Goal: Obtain resource: Download file/media

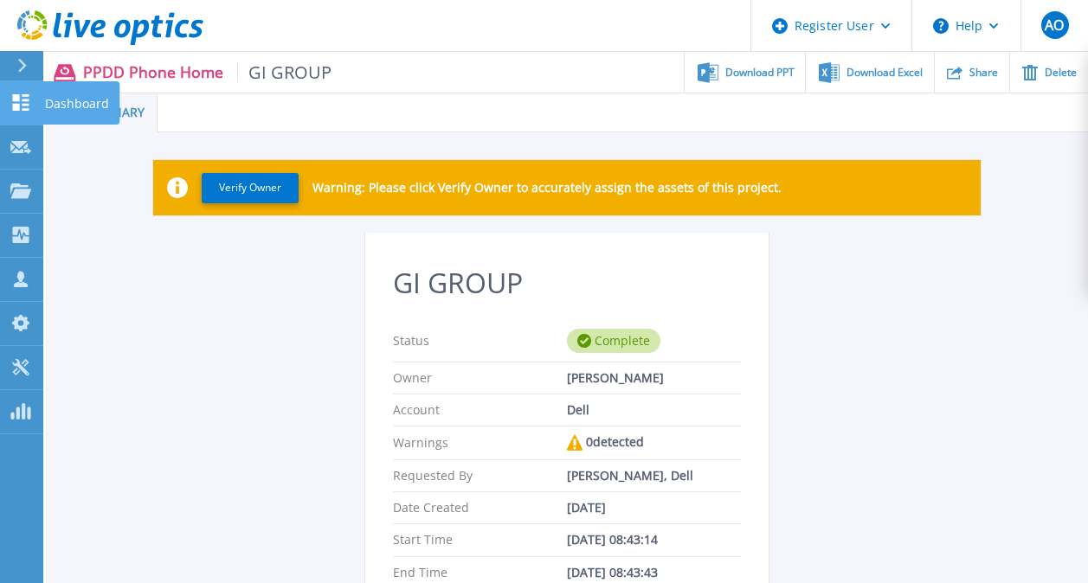
click at [21, 93] on link "Dashboard Dashboard" at bounding box center [21, 103] width 43 height 44
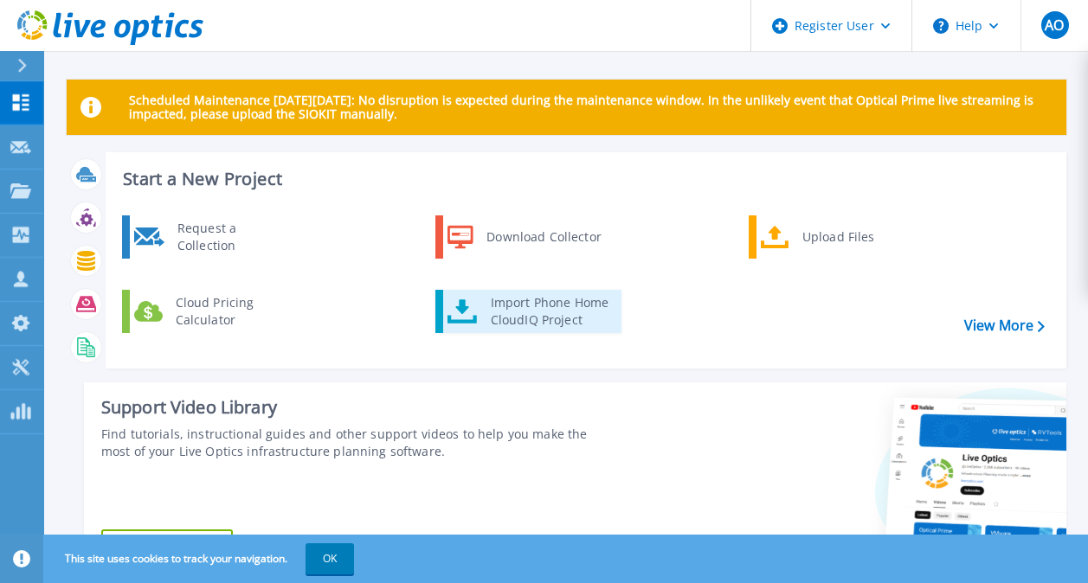
click at [548, 312] on div "Import Phone Home CloudIQ Project" at bounding box center [549, 311] width 135 height 35
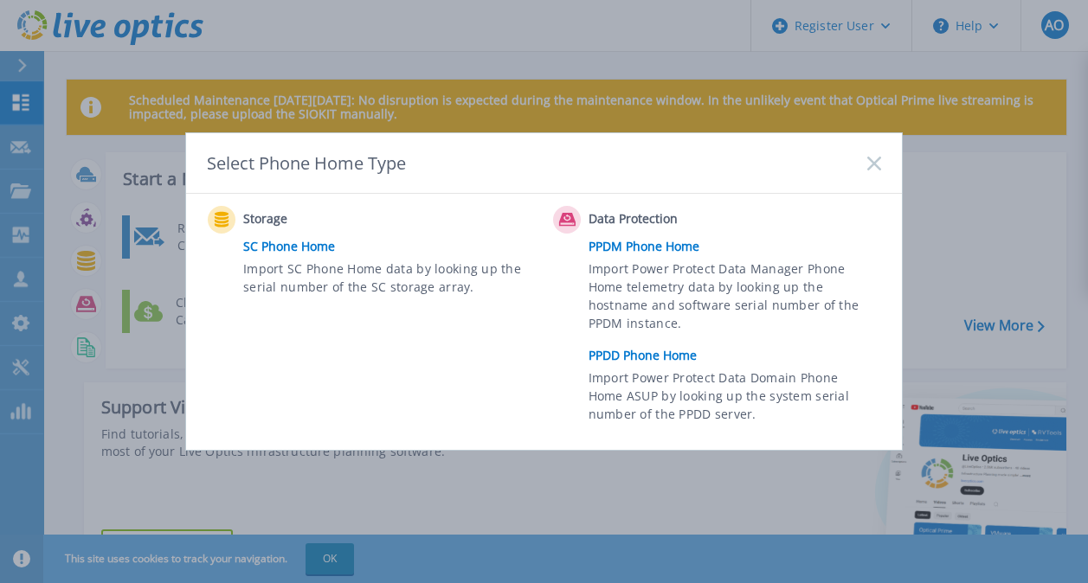
click at [660, 354] on link "PPDD Phone Home" at bounding box center [739, 356] width 301 height 26
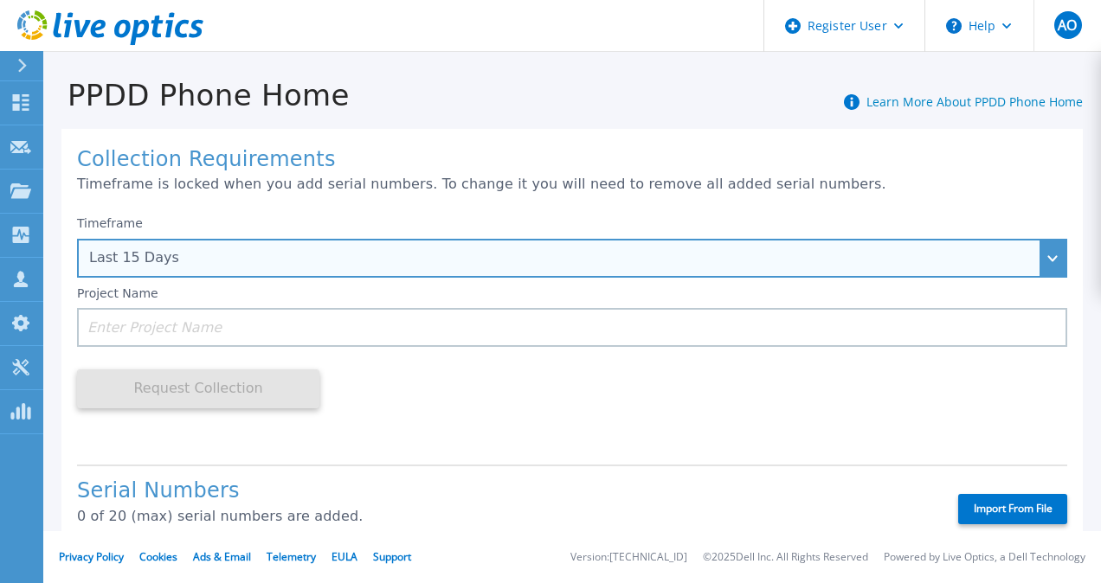
click at [213, 260] on div "Last 15 Days" at bounding box center [562, 258] width 947 height 16
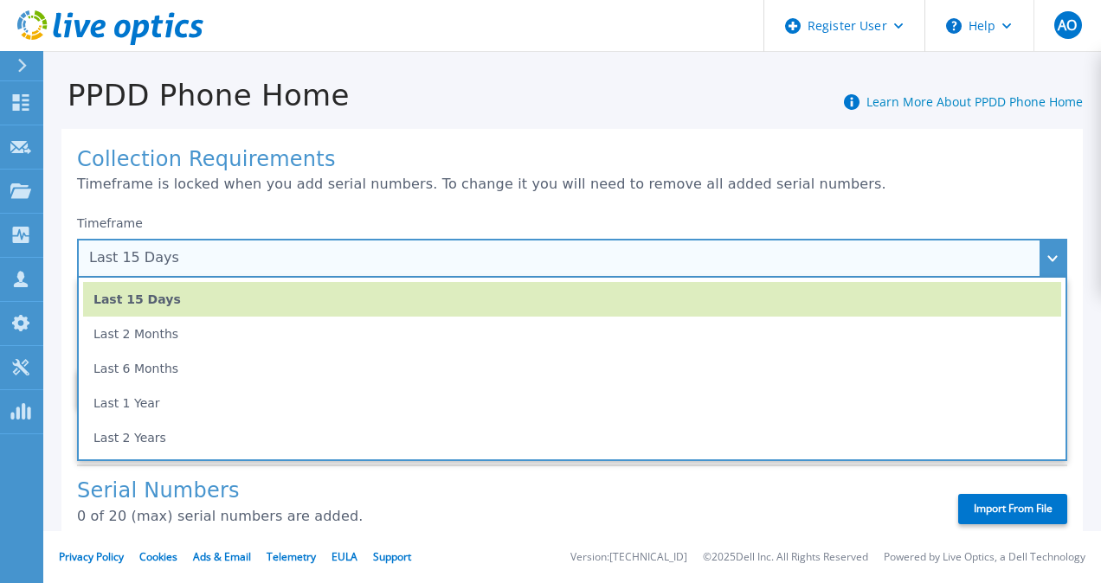
click at [255, 253] on div "Last 15 Days" at bounding box center [562, 258] width 947 height 16
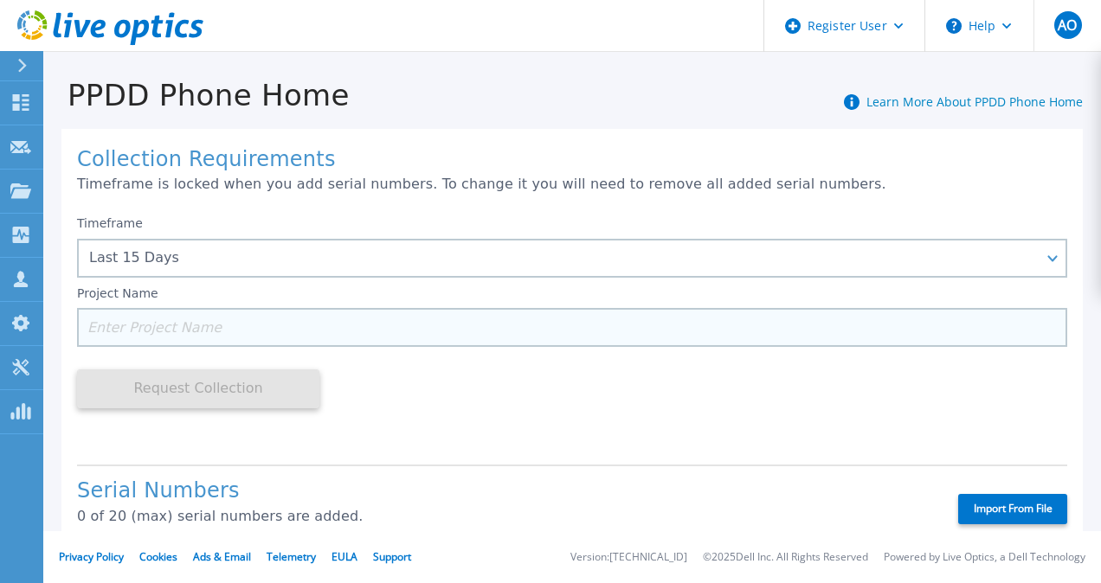
click at [159, 332] on input at bounding box center [572, 327] width 990 height 39
paste input "CKM01205005851"
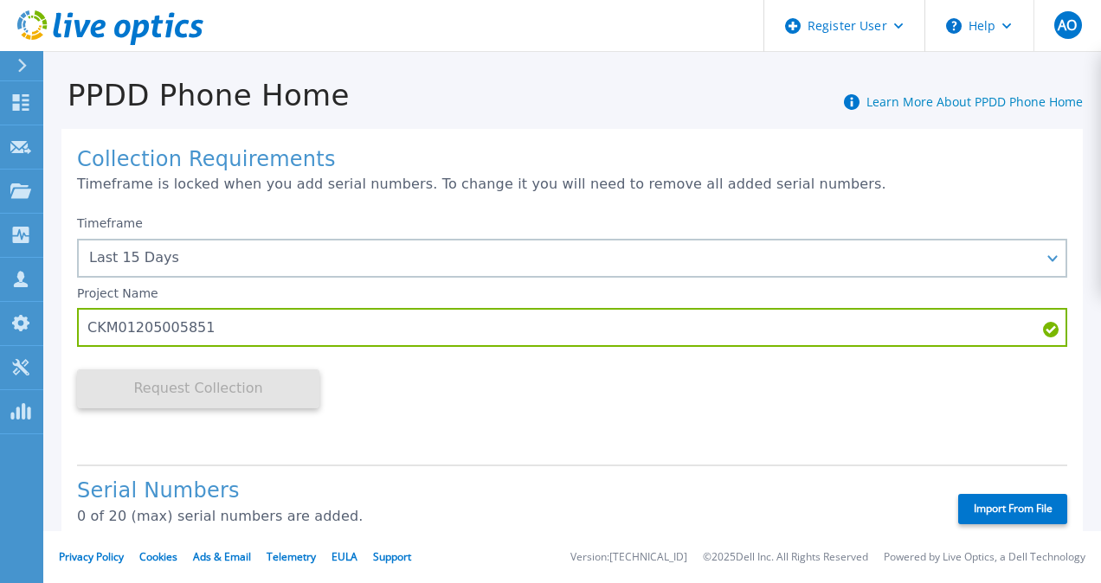
click at [676, 379] on div "Timeframe Last 15 Days Last 15 Days Last 2 Months Last 6 Months Last 1 Year Las…" at bounding box center [572, 329] width 990 height 244
click at [487, 431] on div "Timeframe Last 15 Days Last 15 Days Last 2 Months Last 6 Months Last 1 Year Las…" at bounding box center [572, 329] width 990 height 244
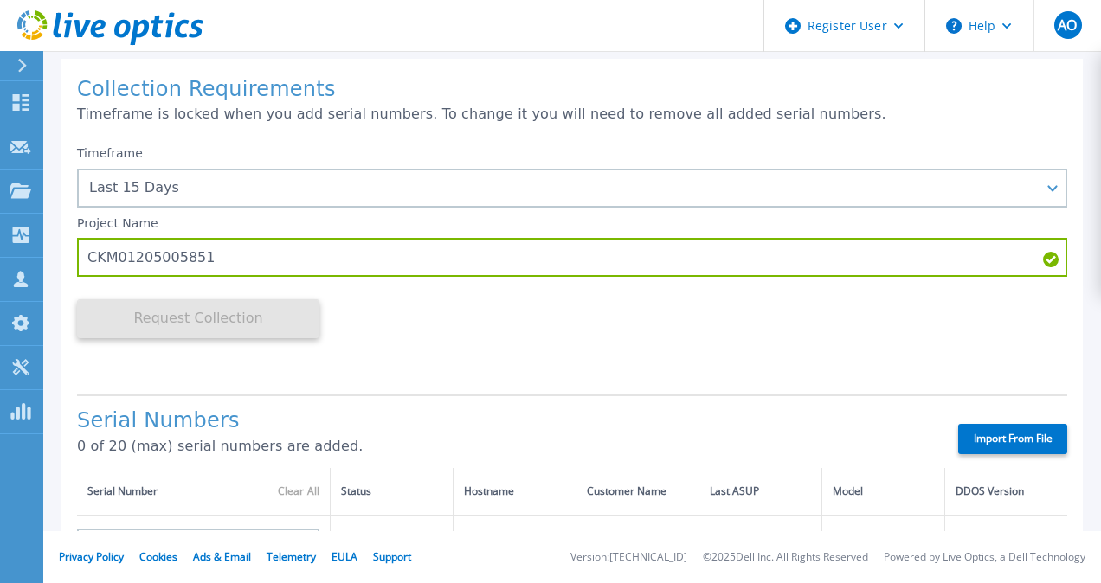
scroll to position [69, 0]
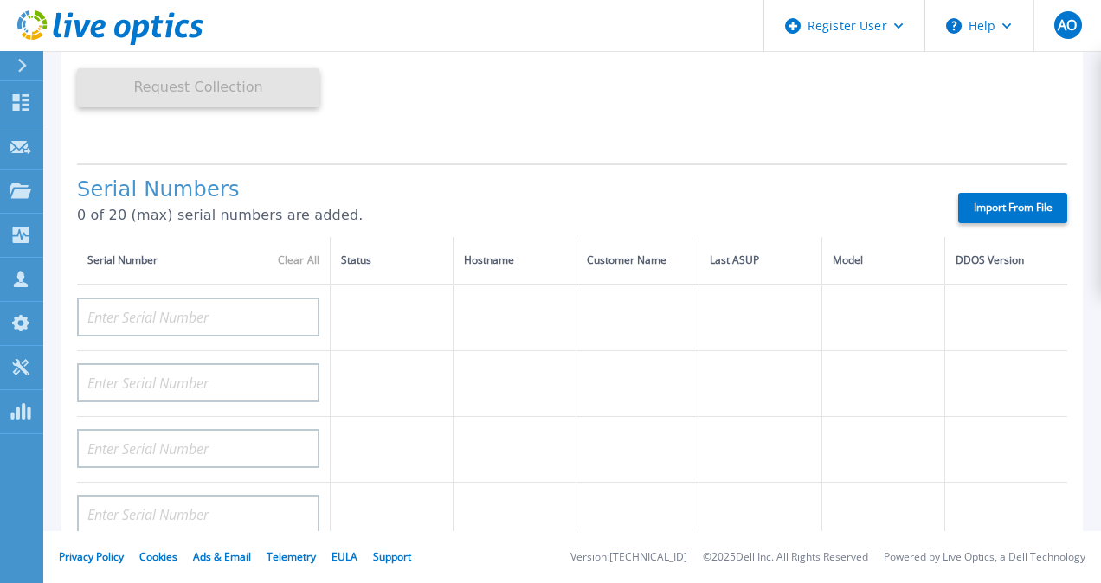
scroll to position [285, 0]
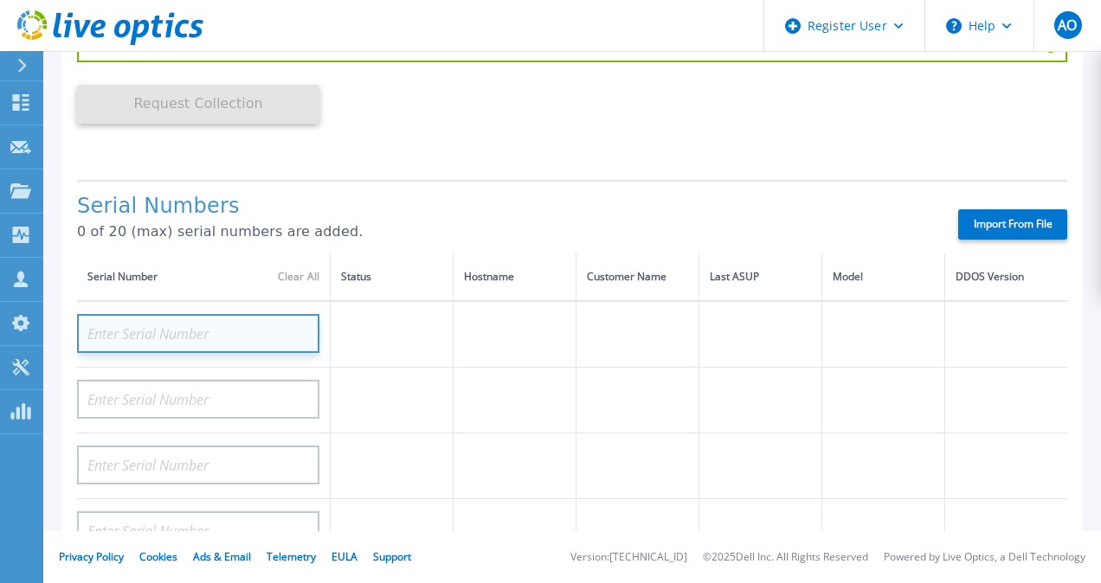
click at [204, 323] on input at bounding box center [198, 333] width 242 height 39
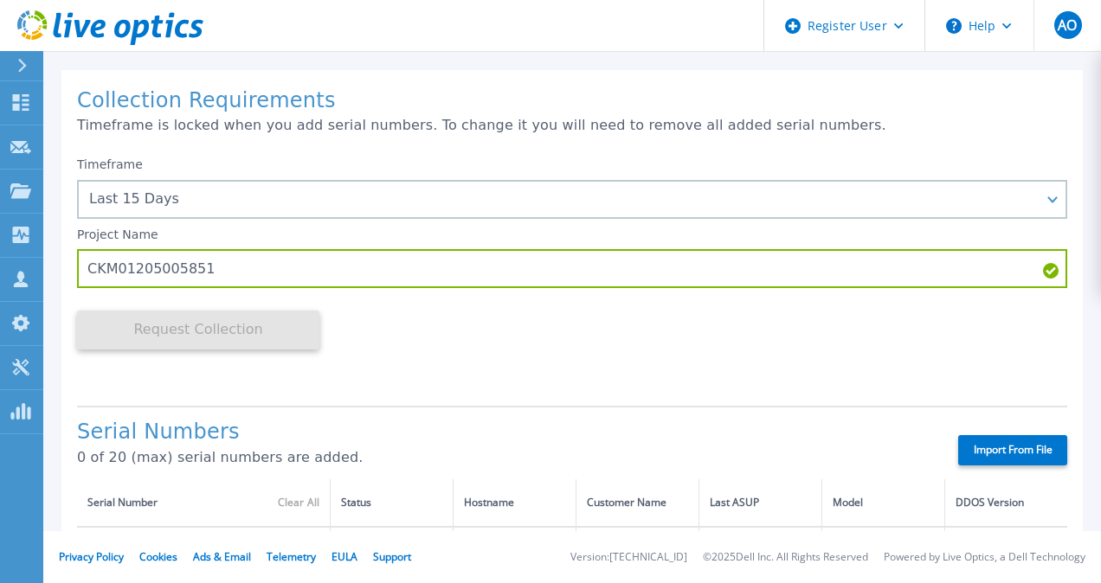
scroll to position [58, 0]
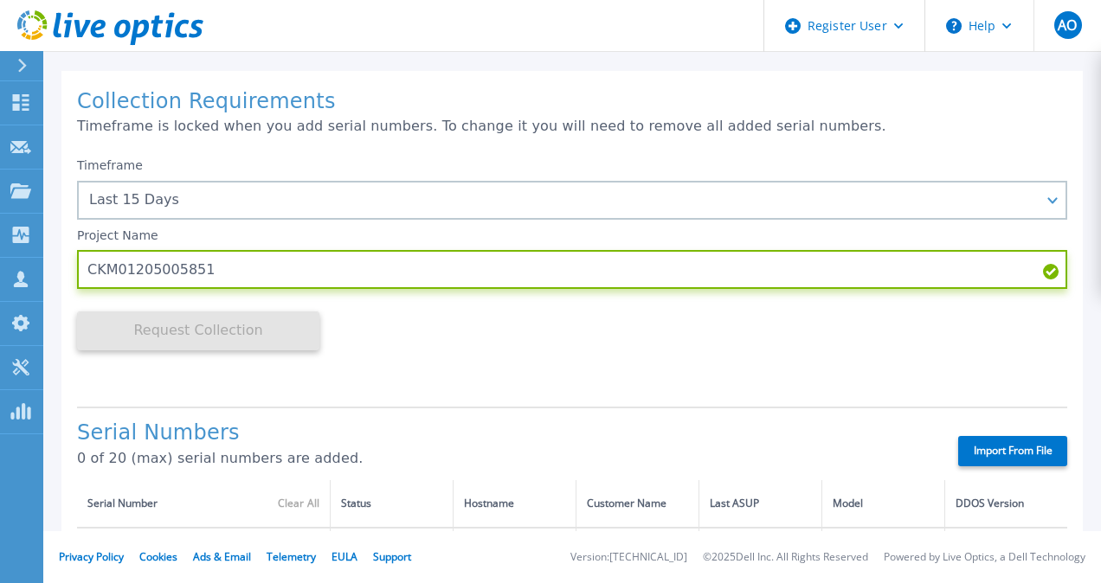
drag, startPoint x: 226, startPoint y: 267, endPoint x: 48, endPoint y: 274, distance: 178.4
type input "d"
type input "F"
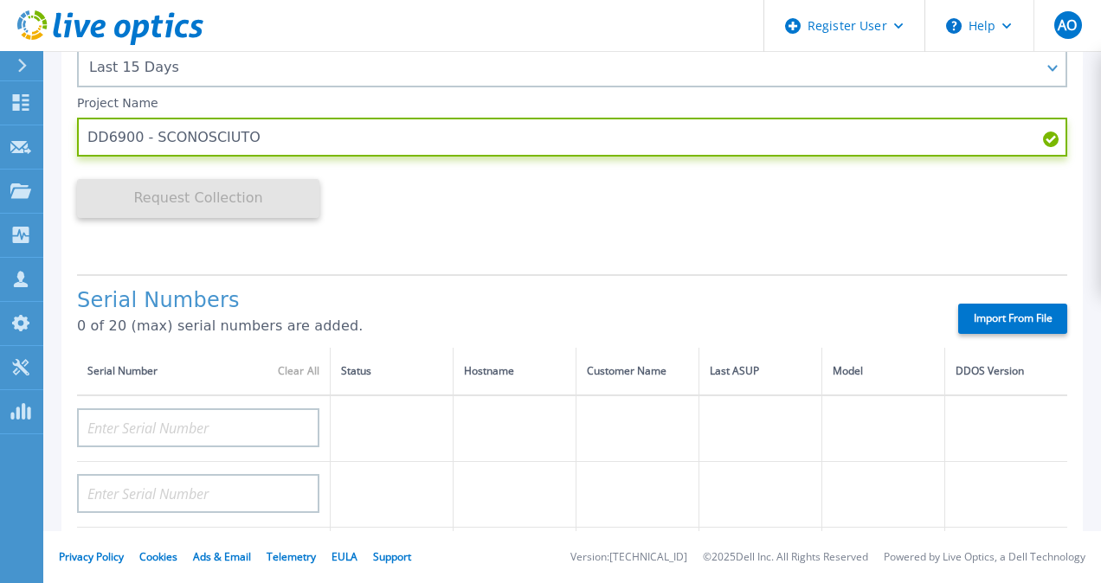
scroll to position [192, 0]
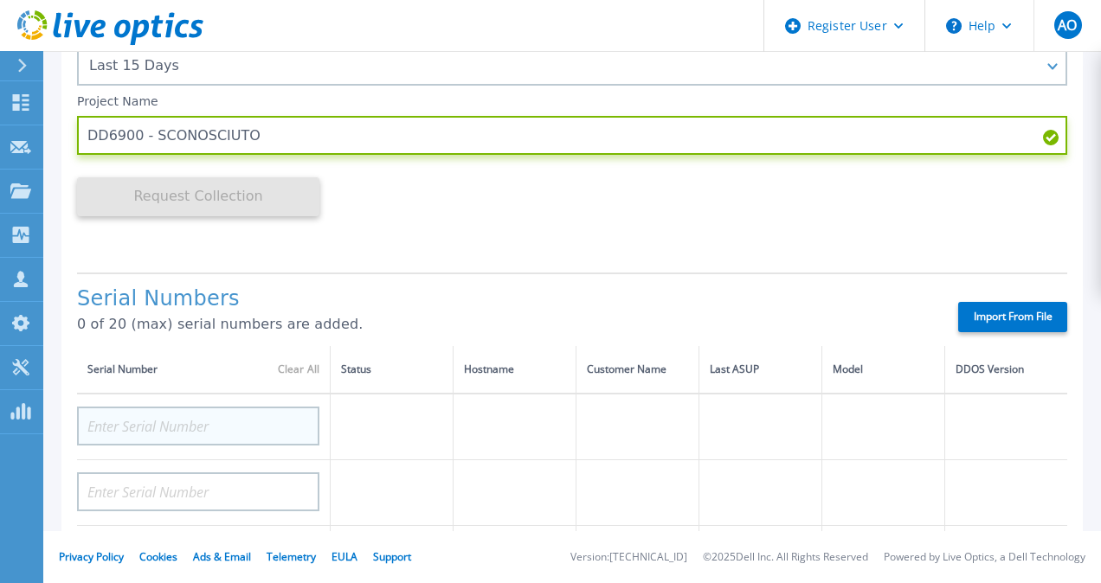
type input "DD6900 - SCONOSCIUTO"
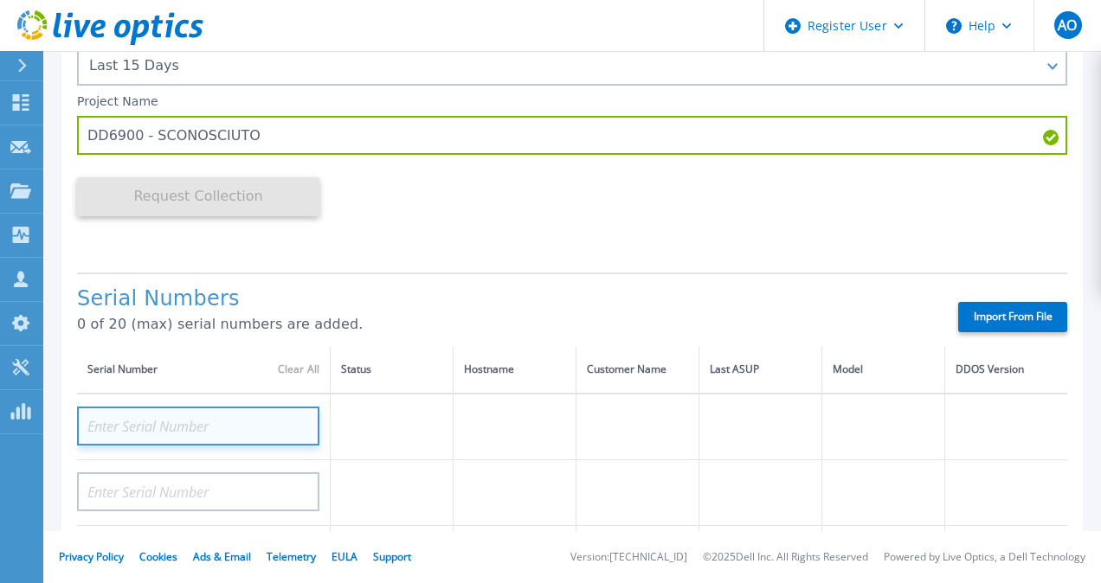
click at [133, 436] on input at bounding box center [198, 426] width 242 height 39
paste input "CKM01205005851"
type input "CKM01205005851"
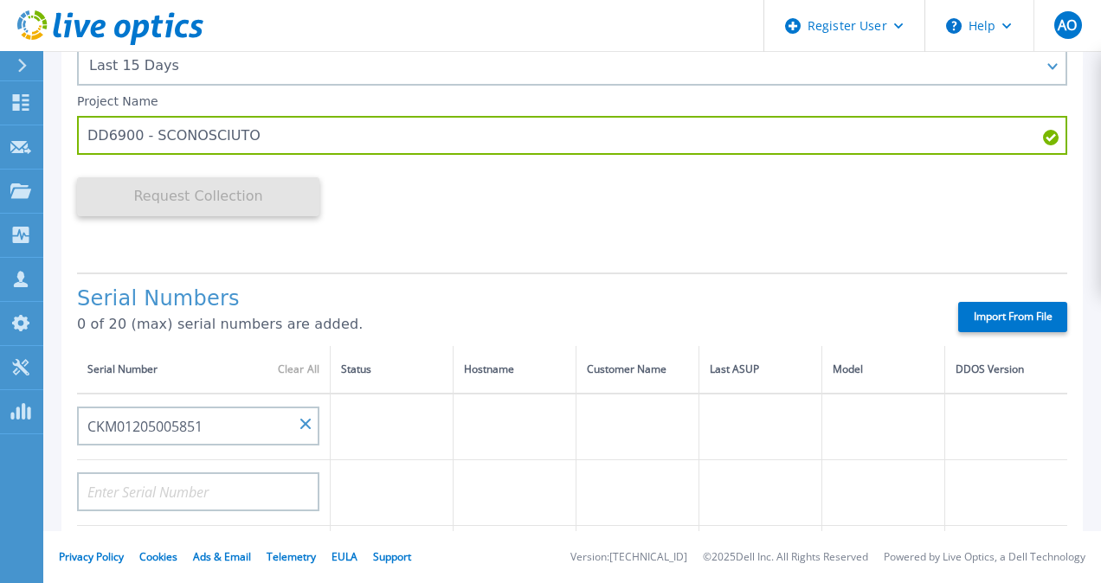
click at [460, 330] on p "0 of 20 (max) serial numbers are added." at bounding box center [502, 325] width 851 height 16
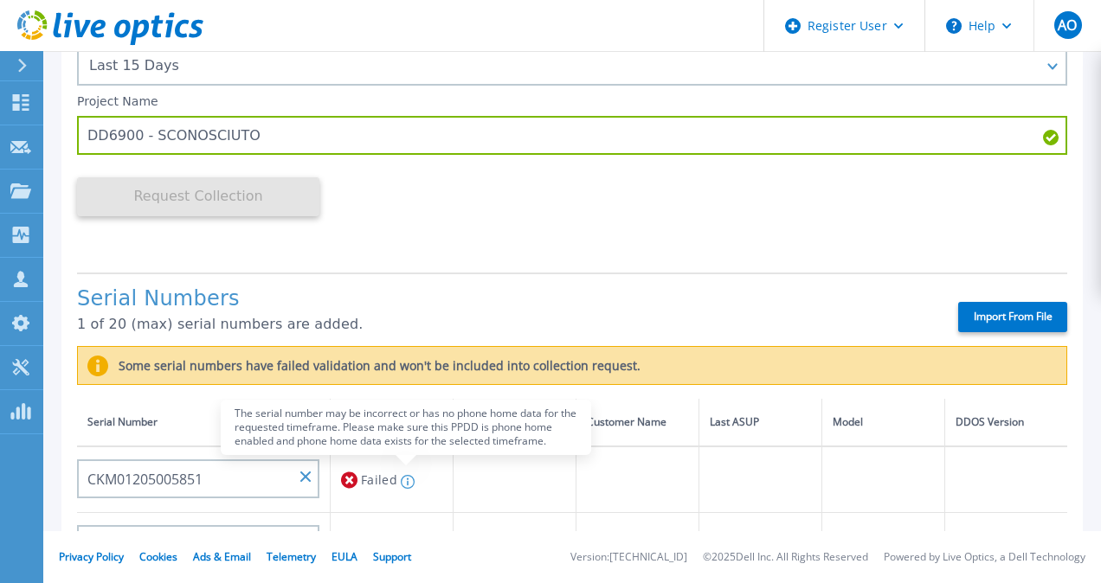
click at [410, 481] on icon at bounding box center [408, 482] width 14 height 14
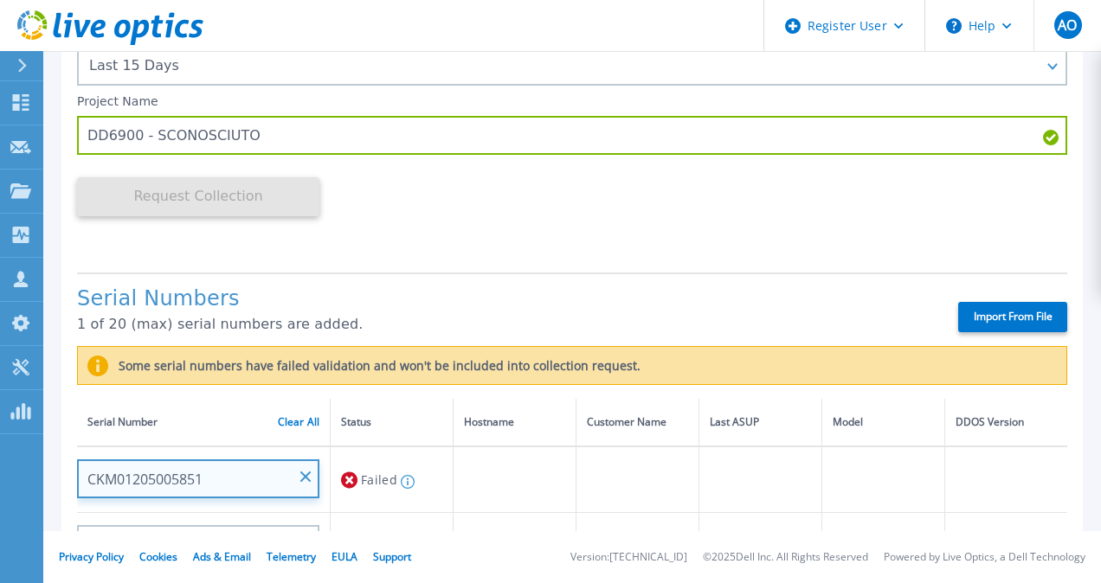
drag, startPoint x: 214, startPoint y: 481, endPoint x: 164, endPoint y: 480, distance: 49.4
click at [164, 480] on input "CKM01205005851" at bounding box center [198, 479] width 242 height 39
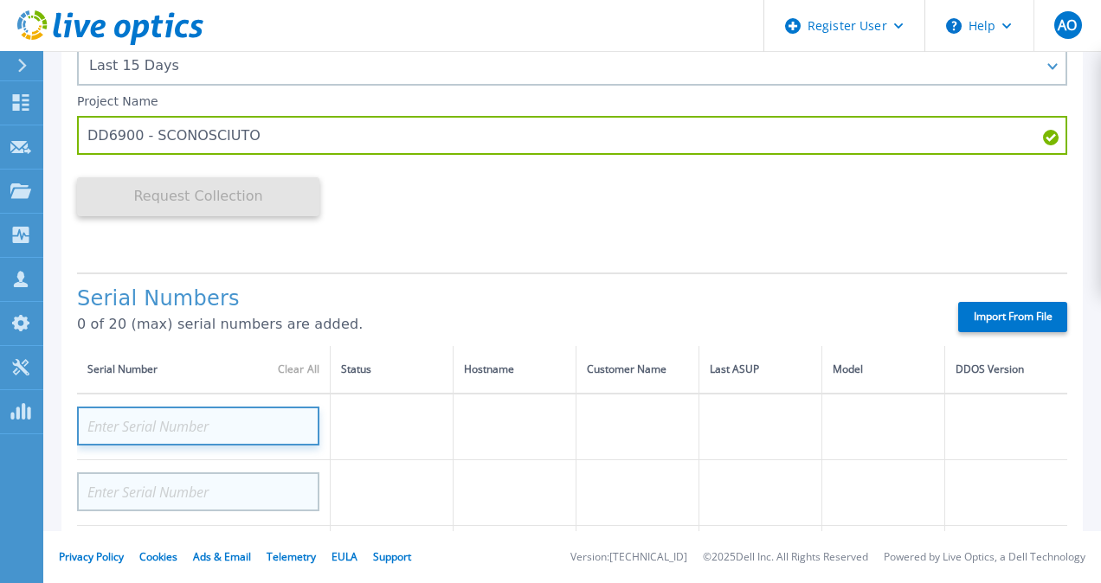
drag, startPoint x: 164, startPoint y: 480, endPoint x: 307, endPoint y: 481, distance: 142.8
click at [187, 425] on input at bounding box center [198, 426] width 242 height 39
paste input "CKM01205005853"
type input "CKM01205005853"
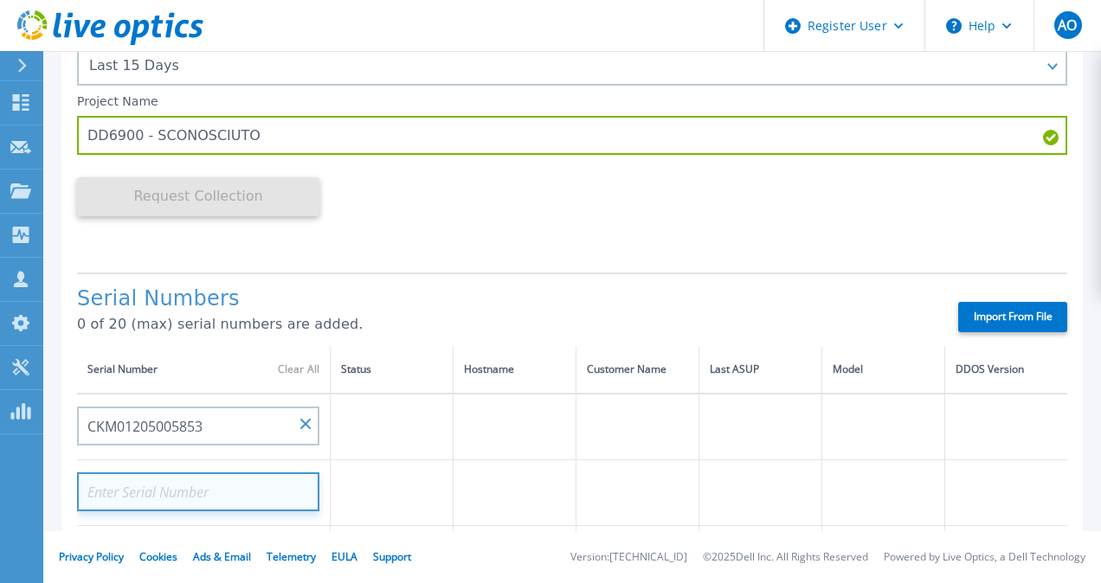
click at [231, 496] on input at bounding box center [198, 492] width 242 height 39
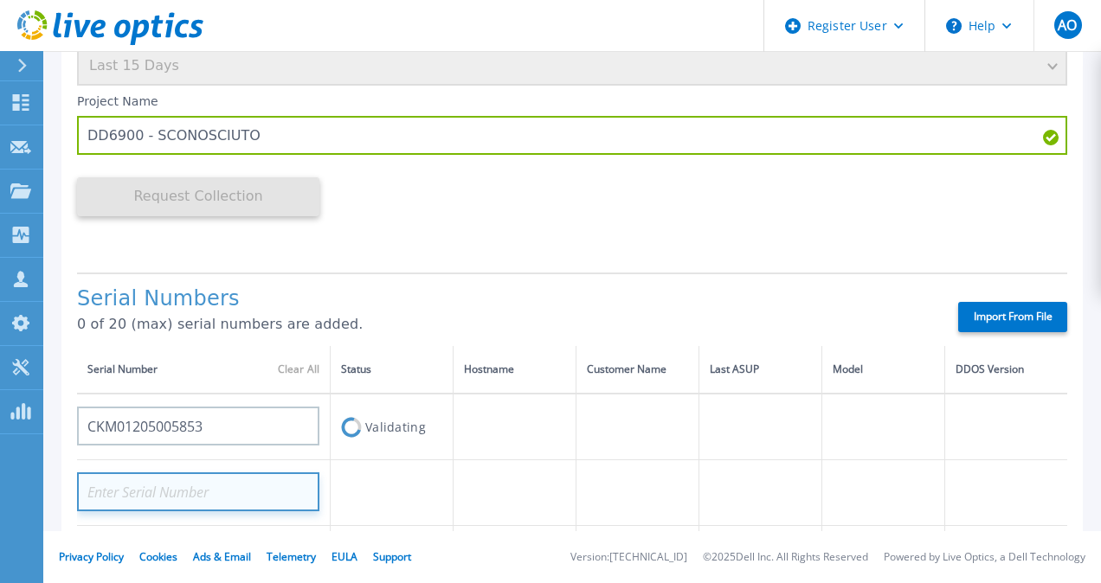
paste input "CKM01205005853"
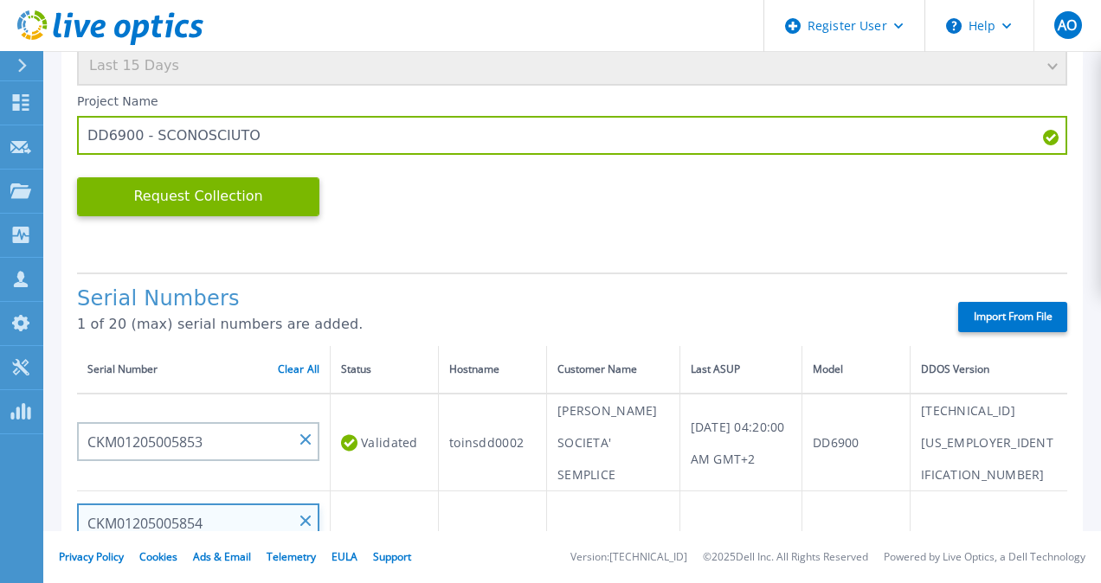
type input "CKM01205005854"
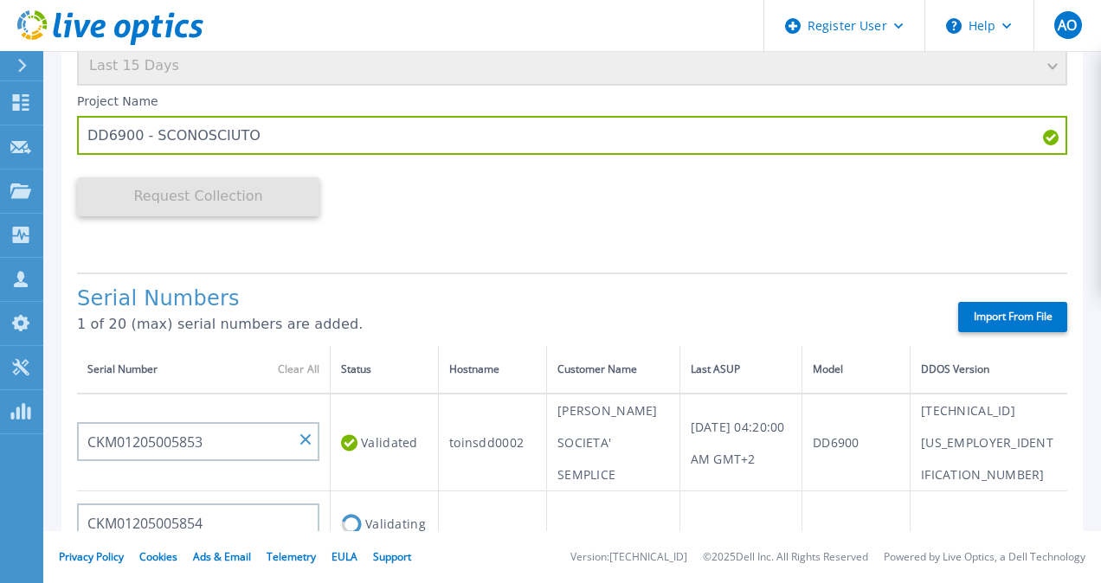
click at [367, 503] on td "Validating" at bounding box center [385, 525] width 108 height 66
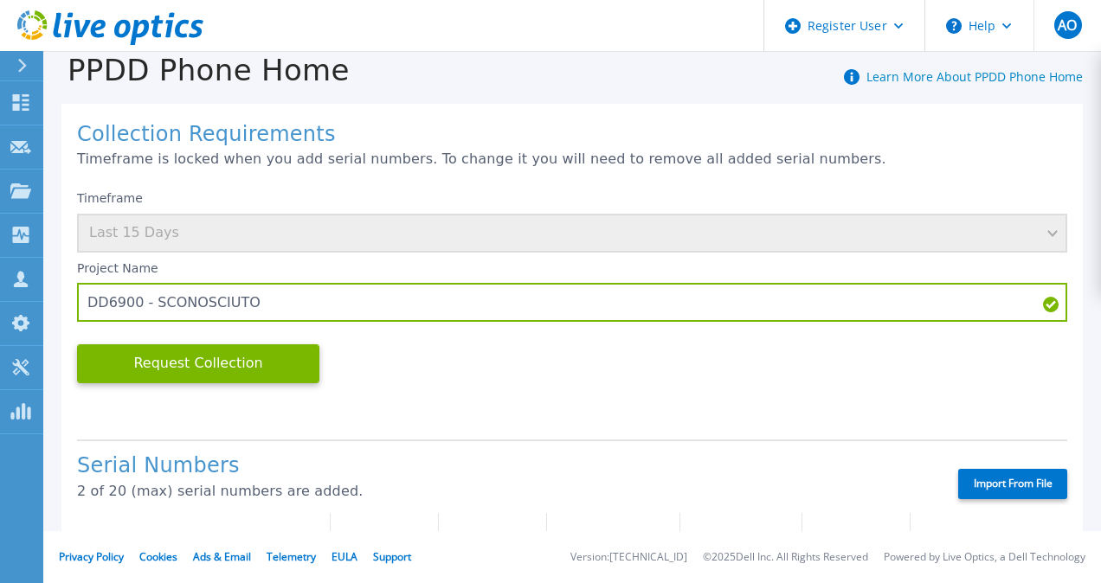
scroll to position [0, 0]
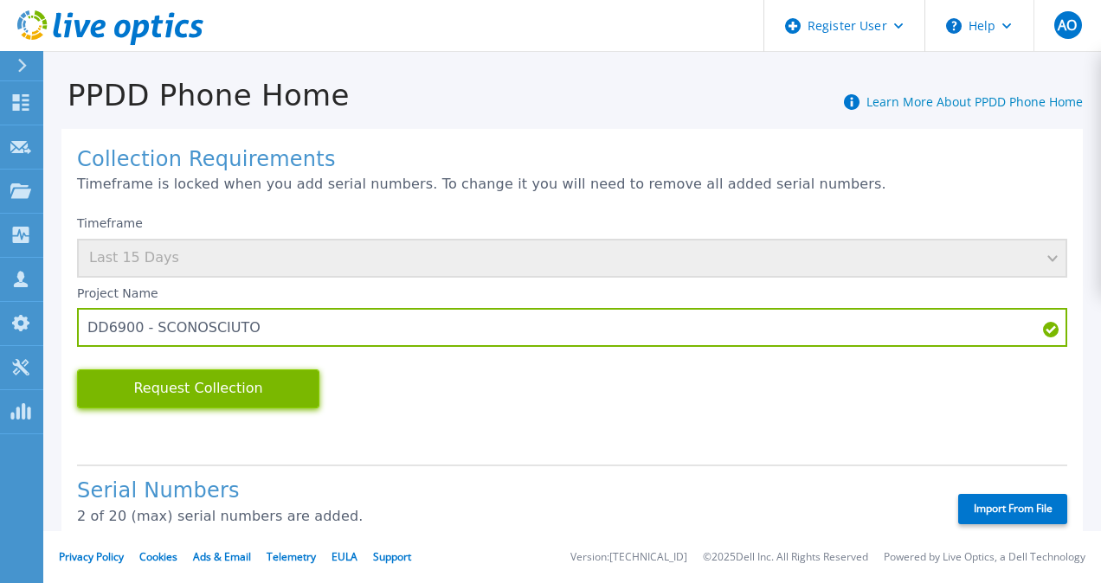
click at [201, 389] on button "Request Collection" at bounding box center [198, 389] width 242 height 39
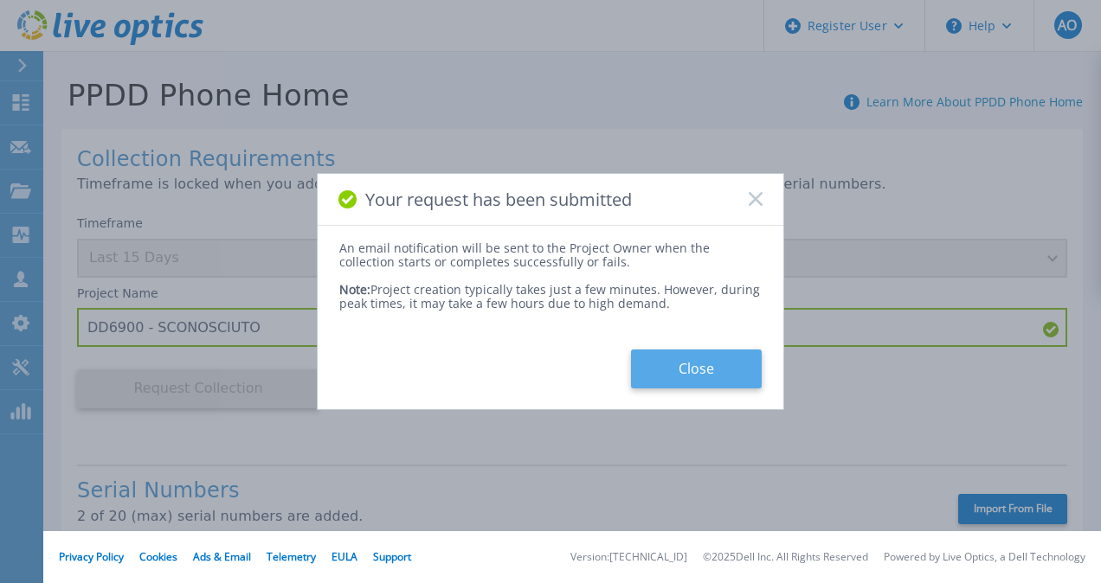
click at [698, 369] on button "Close" at bounding box center [696, 369] width 131 height 39
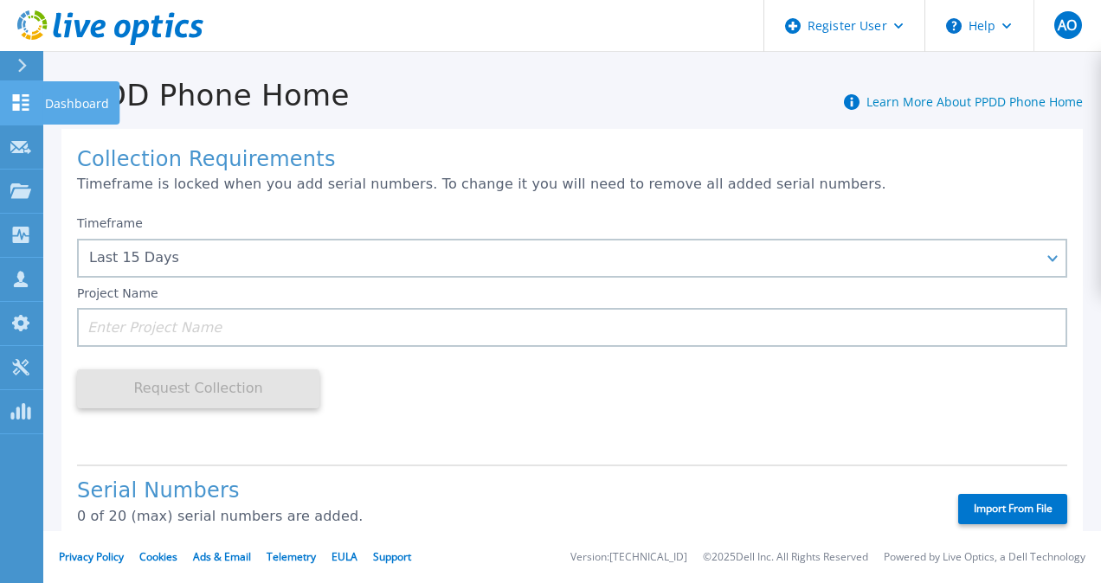
click at [46, 100] on p "Dashboard" at bounding box center [77, 103] width 64 height 45
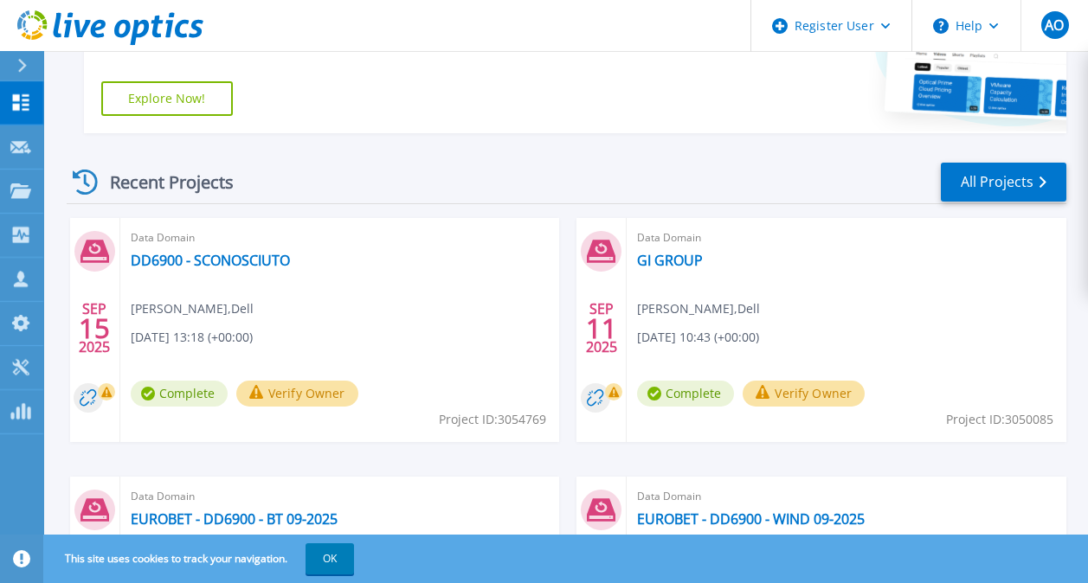
scroll to position [447, 0]
click at [213, 264] on link "DD6900 - SCONOSCIUTO" at bounding box center [210, 261] width 159 height 17
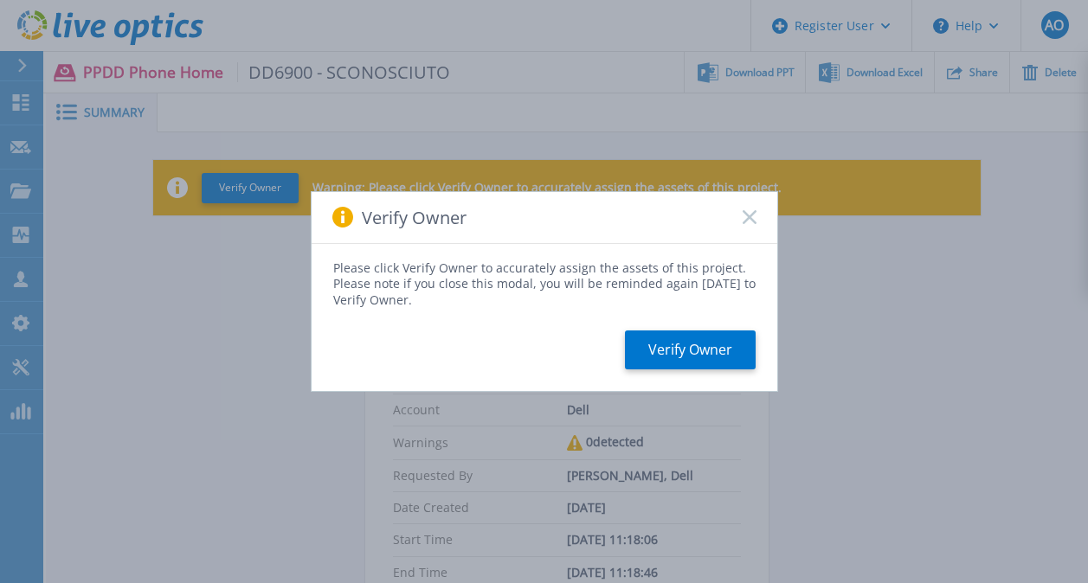
click at [747, 215] on rect at bounding box center [749, 217] width 15 height 15
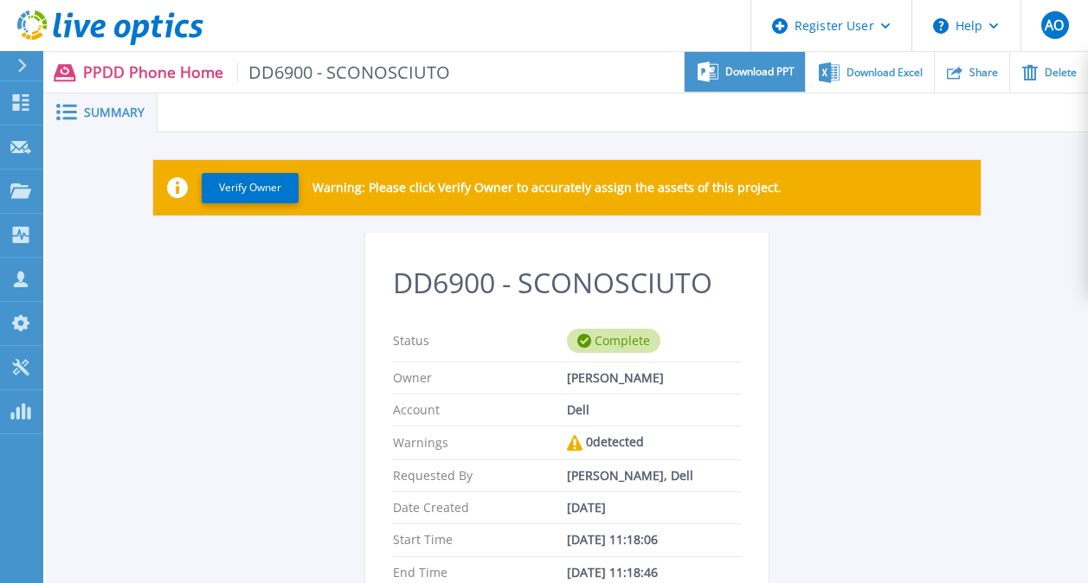
click at [769, 67] on span "Download PPT" at bounding box center [759, 72] width 69 height 10
